Goal: Transaction & Acquisition: Purchase product/service

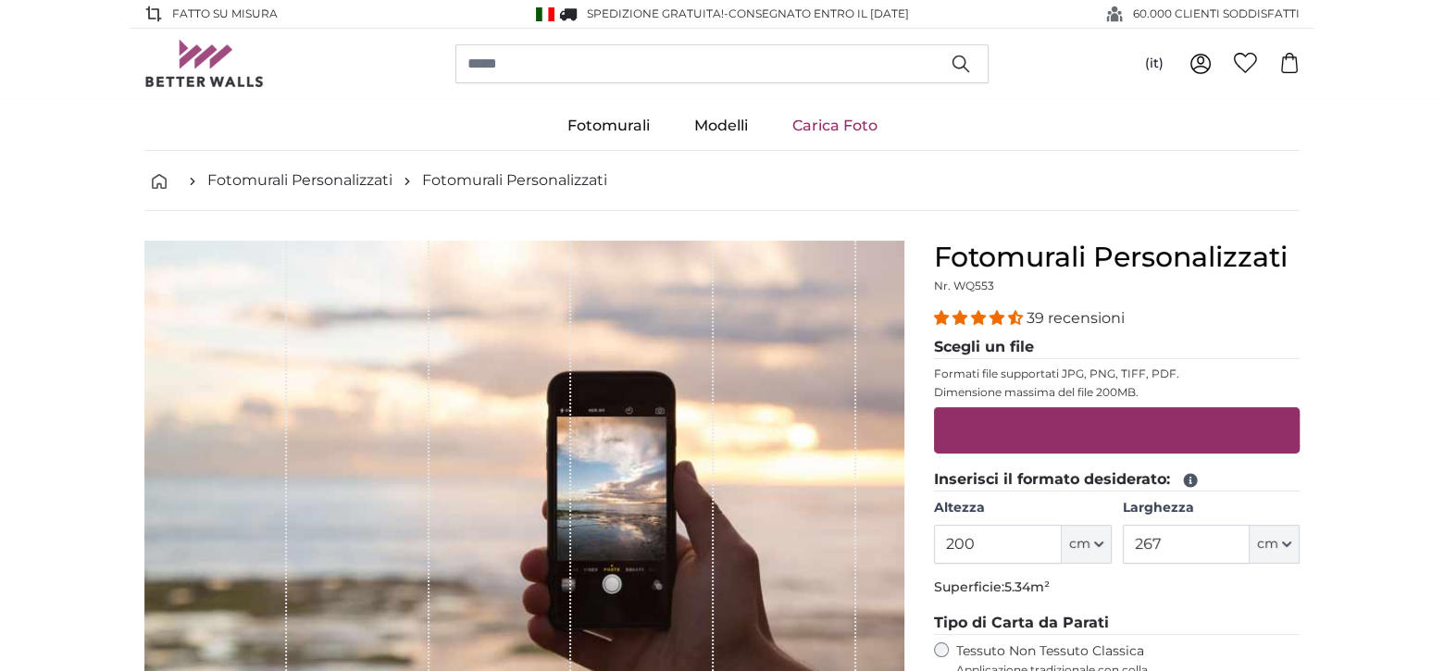
drag, startPoint x: 997, startPoint y: 482, endPoint x: 914, endPoint y: 478, distance: 83.5
click at [914, 478] on product-detail "[PERSON_NAME] immagine Mostra lunghezze Fotomurali Personalizzati Nr. WQ553 39 …" at bounding box center [722, 624] width 1185 height 827
type input "270"
click at [1268, 539] on span "cm" at bounding box center [1267, 544] width 21 height 19
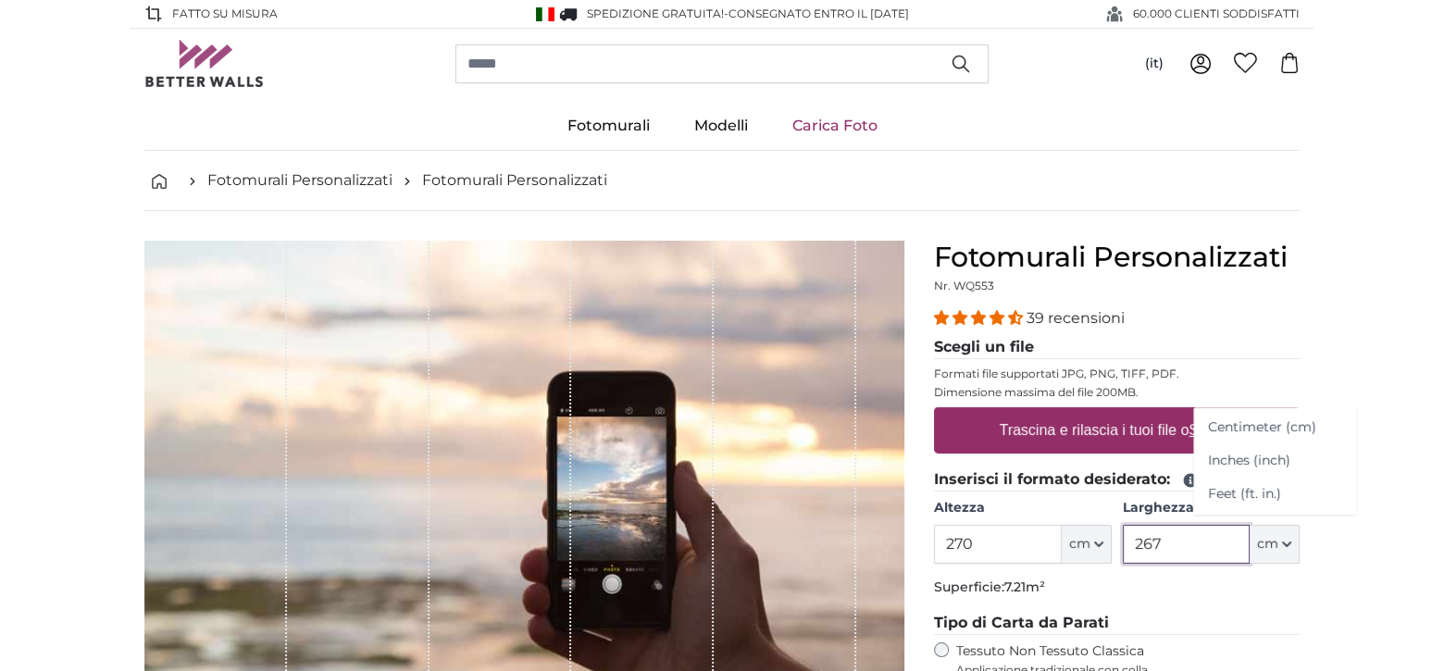
click at [1208, 544] on input "267" at bounding box center [1186, 544] width 127 height 39
type input "2"
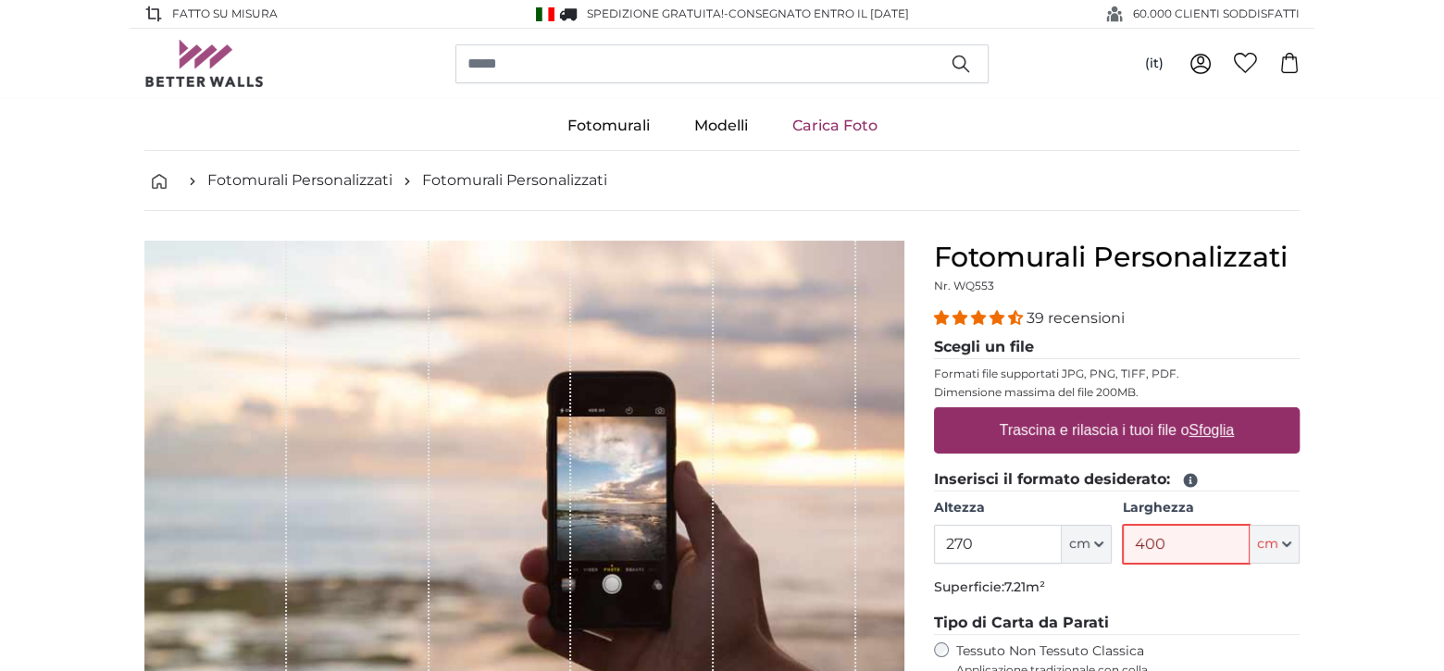
type input "400"
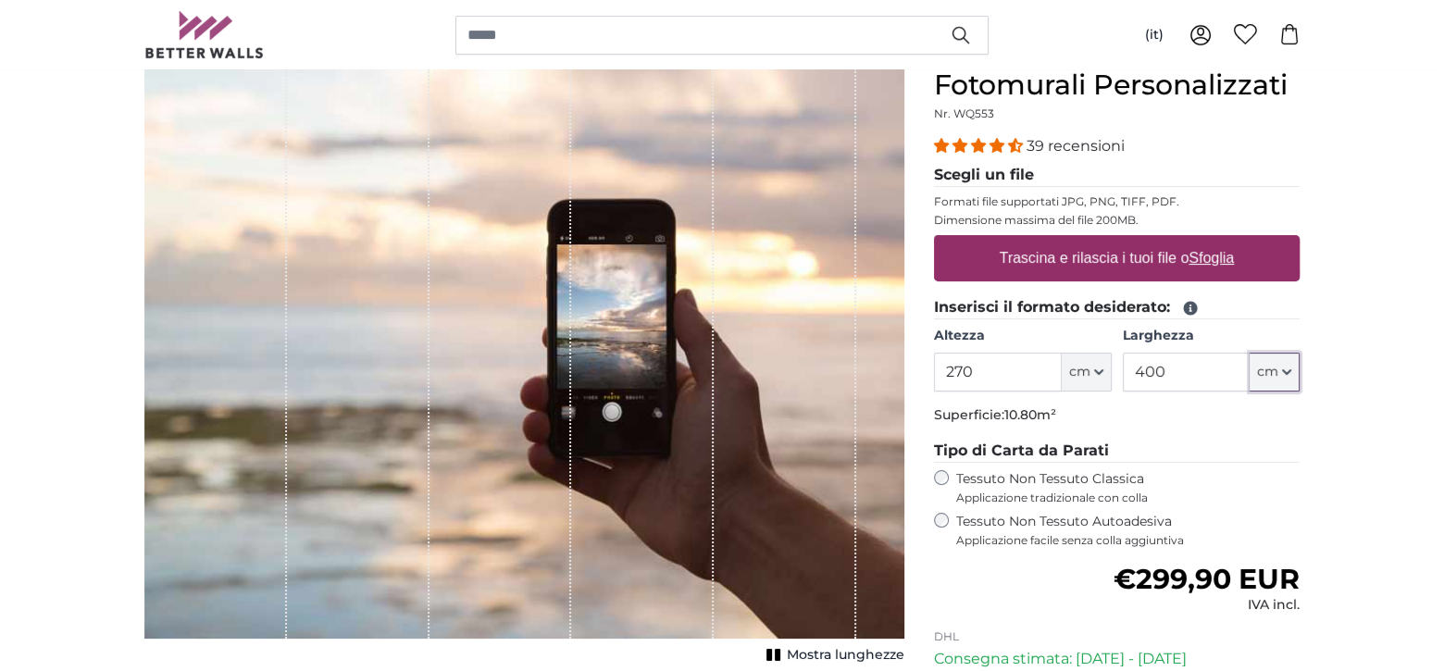
scroll to position [185, 0]
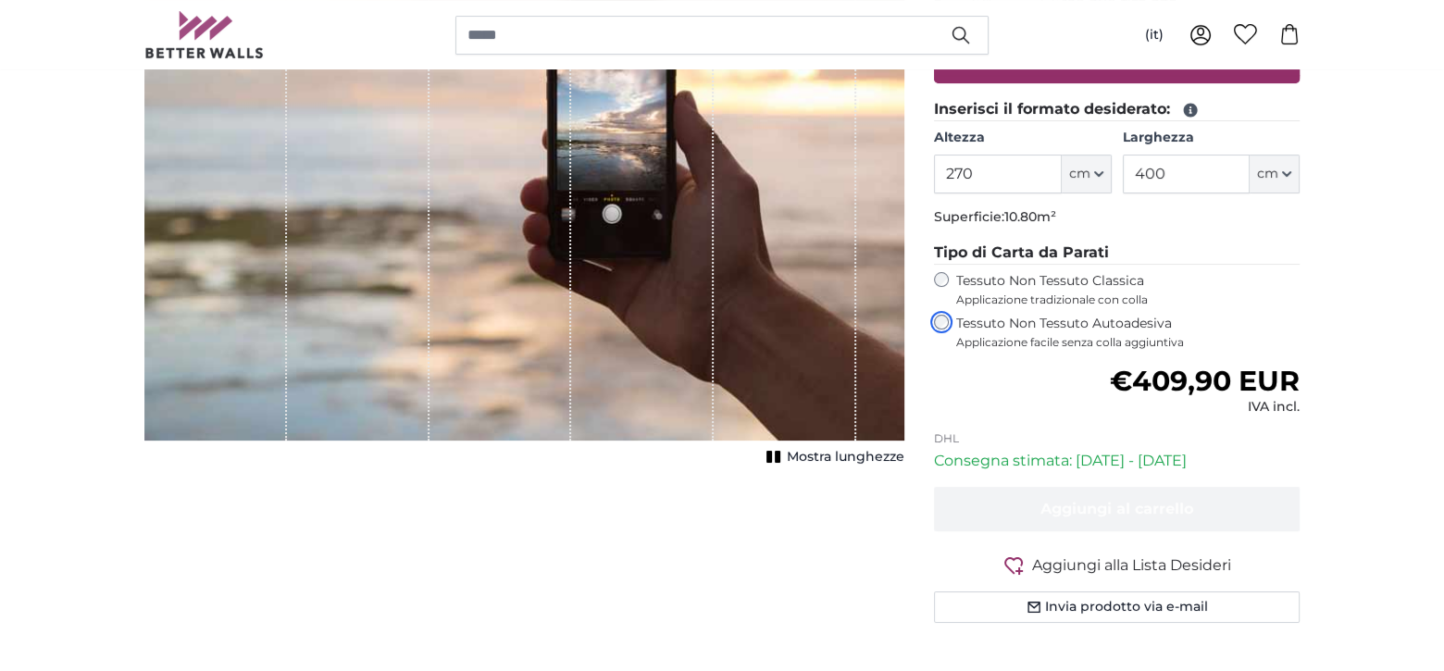
scroll to position [93, 0]
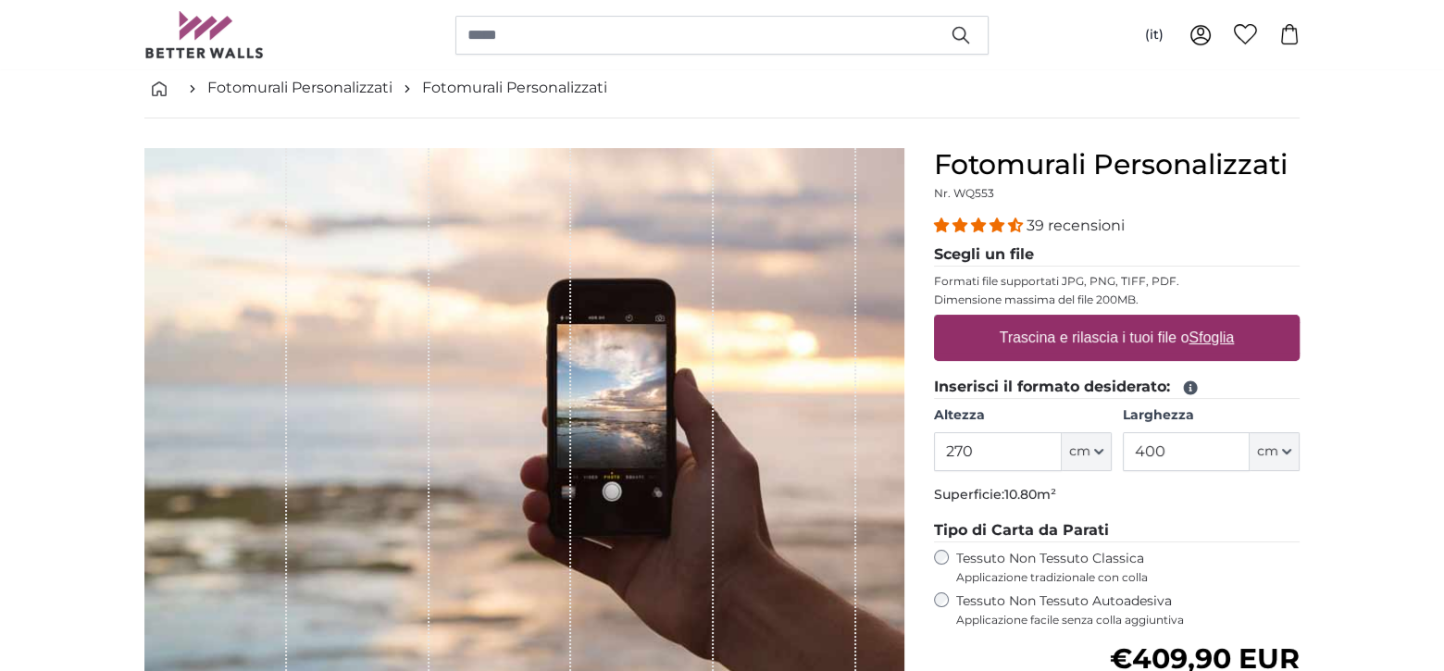
click at [1212, 334] on u "Sfoglia" at bounding box center [1212, 338] width 45 height 16
click at [1212, 320] on input "Trascina e rilascia i tuoi file o Sfoglia" at bounding box center [1117, 318] width 366 height 6
type input "**********"
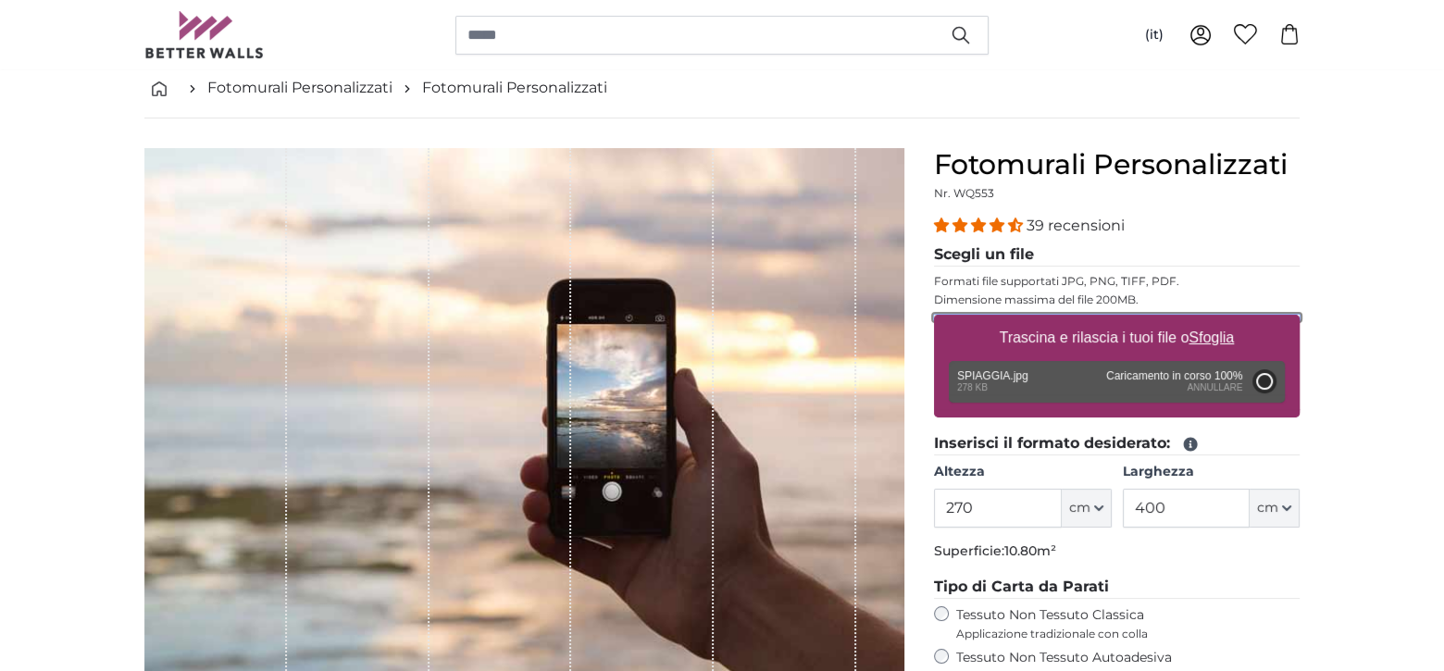
type input "128.3"
type input "59"
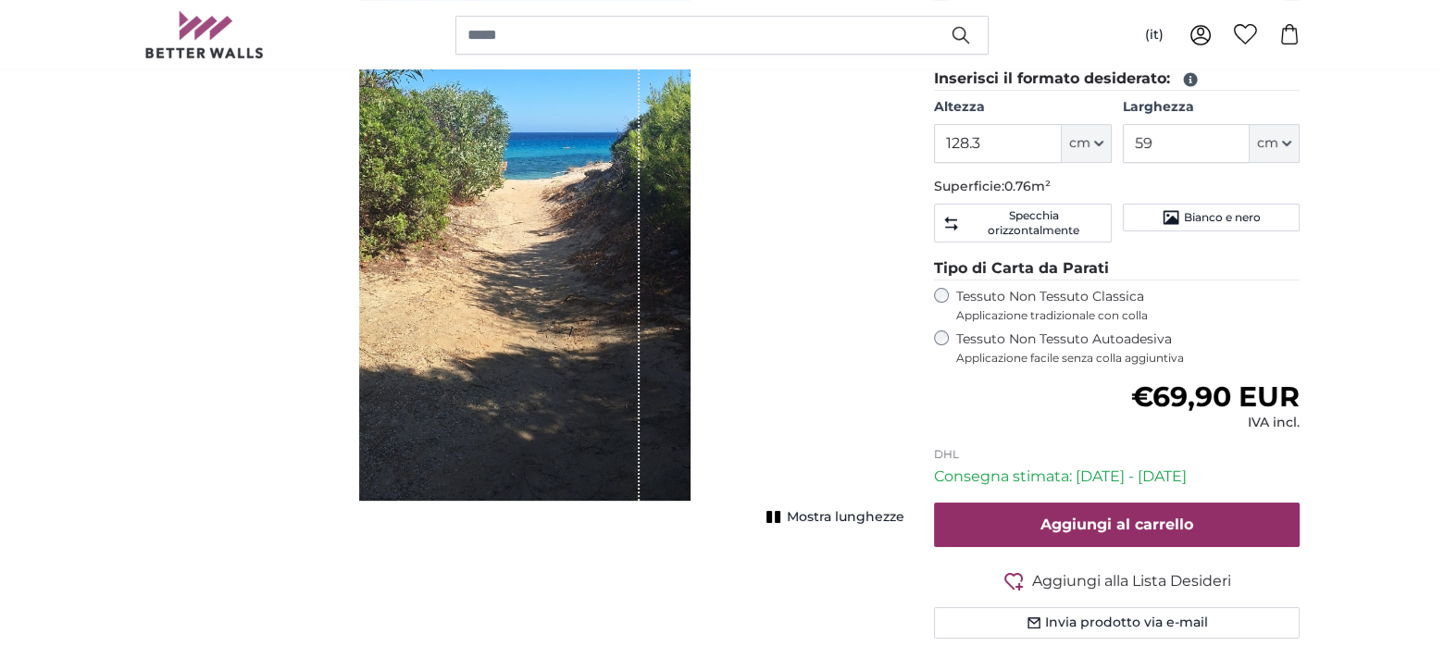
scroll to position [463, 0]
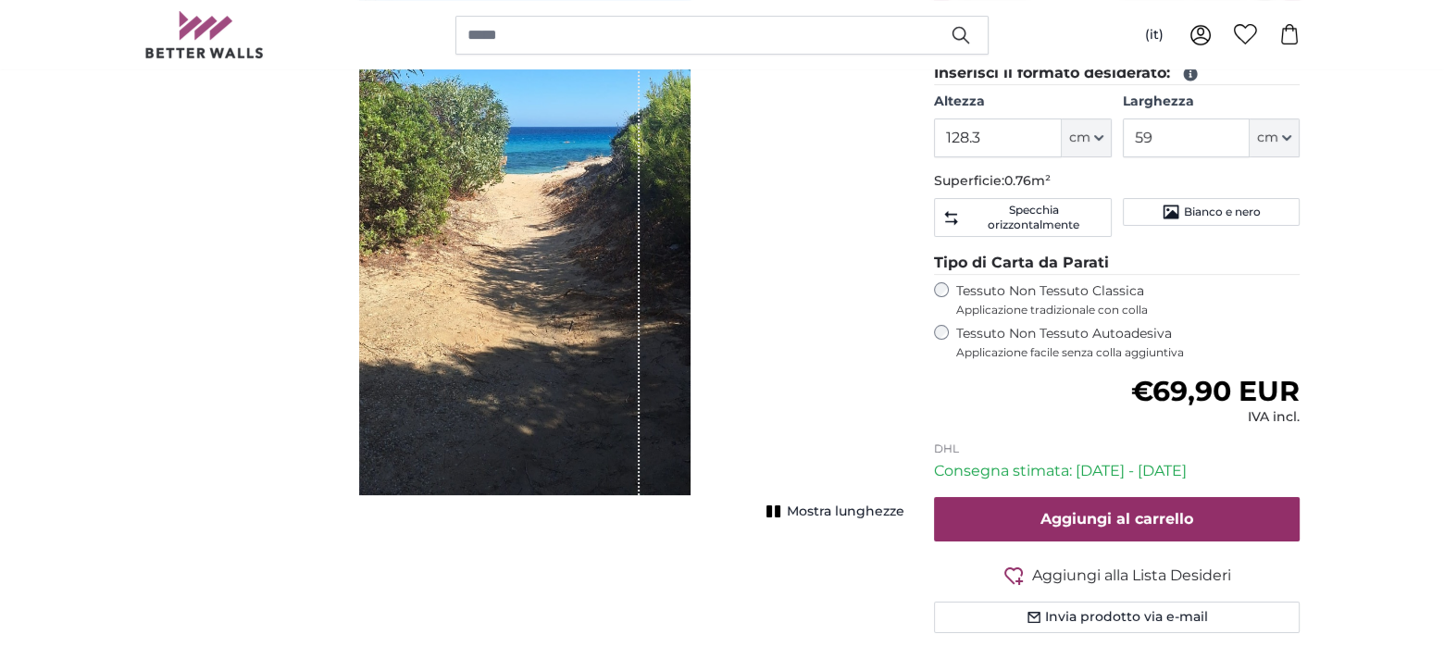
click at [824, 514] on span "Mostra lunghezze" at bounding box center [846, 512] width 118 height 19
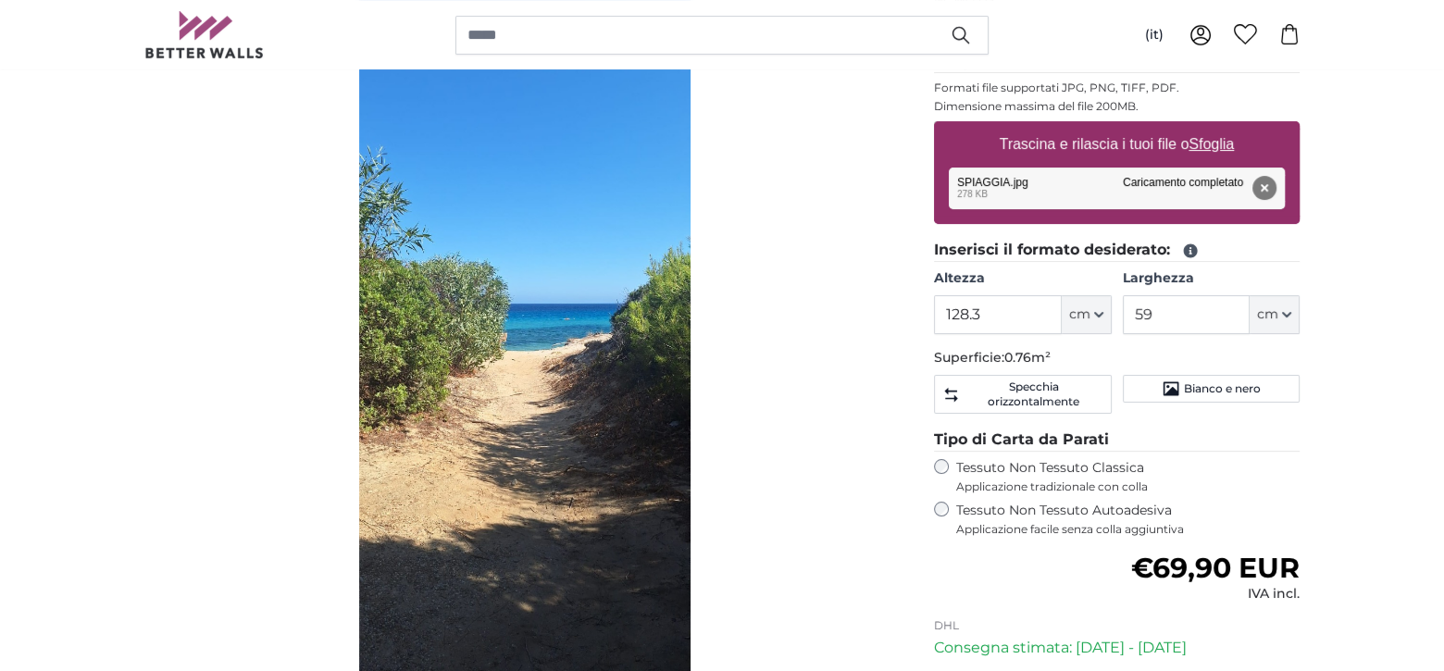
scroll to position [185, 0]
